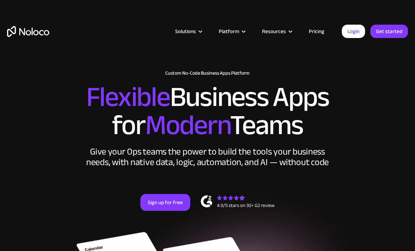
click at [357, 58] on div "Solutions Use Cases Business Types Project Management Keep track of customers, …" at bounding box center [207, 38] width 415 height 41
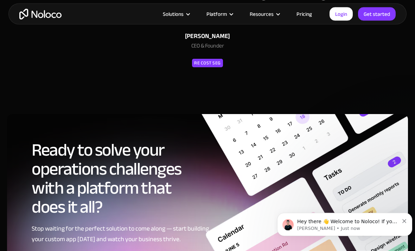
scroll to position [3148, 0]
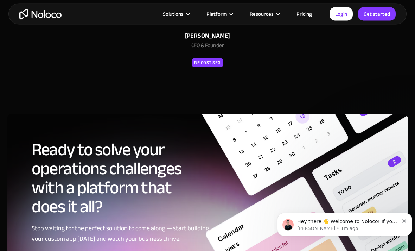
click at [187, 12] on div "Solutions" at bounding box center [176, 13] width 44 height 9
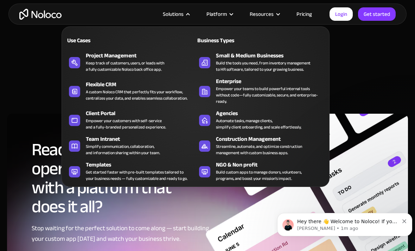
click at [107, 170] on div "Get started faster with pre-built templates tailored to your business needs — f…" at bounding box center [137, 175] width 102 height 13
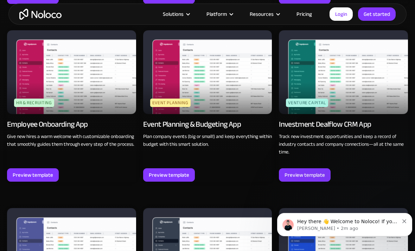
scroll to position [1557, 0]
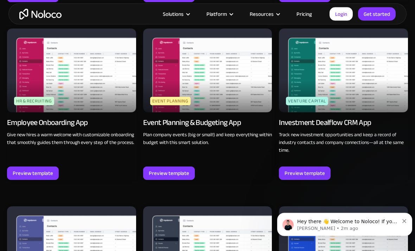
click at [189, 15] on div at bounding box center [187, 14] width 5 height 5
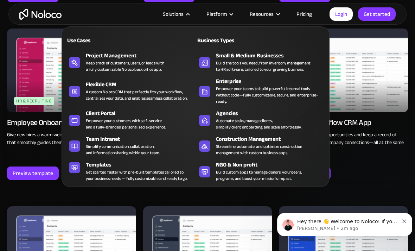
click at [230, 14] on div at bounding box center [230, 14] width 5 height 5
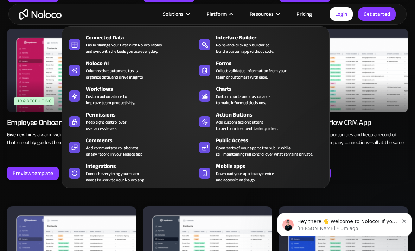
click at [302, 16] on link "Pricing" at bounding box center [303, 13] width 33 height 9
